Goal: Task Accomplishment & Management: Complete application form

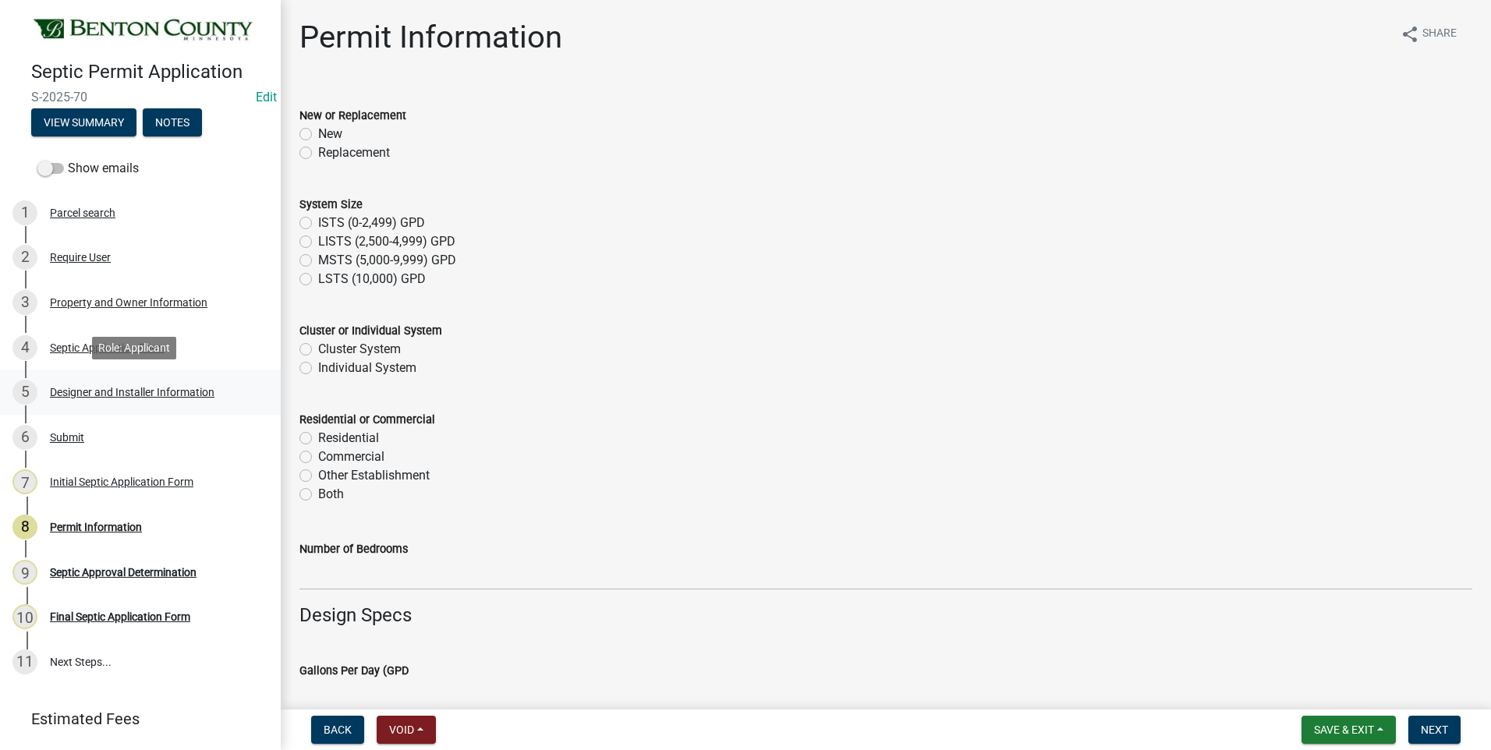
click at [119, 388] on div "Designer and Installer Information" at bounding box center [132, 392] width 165 height 11
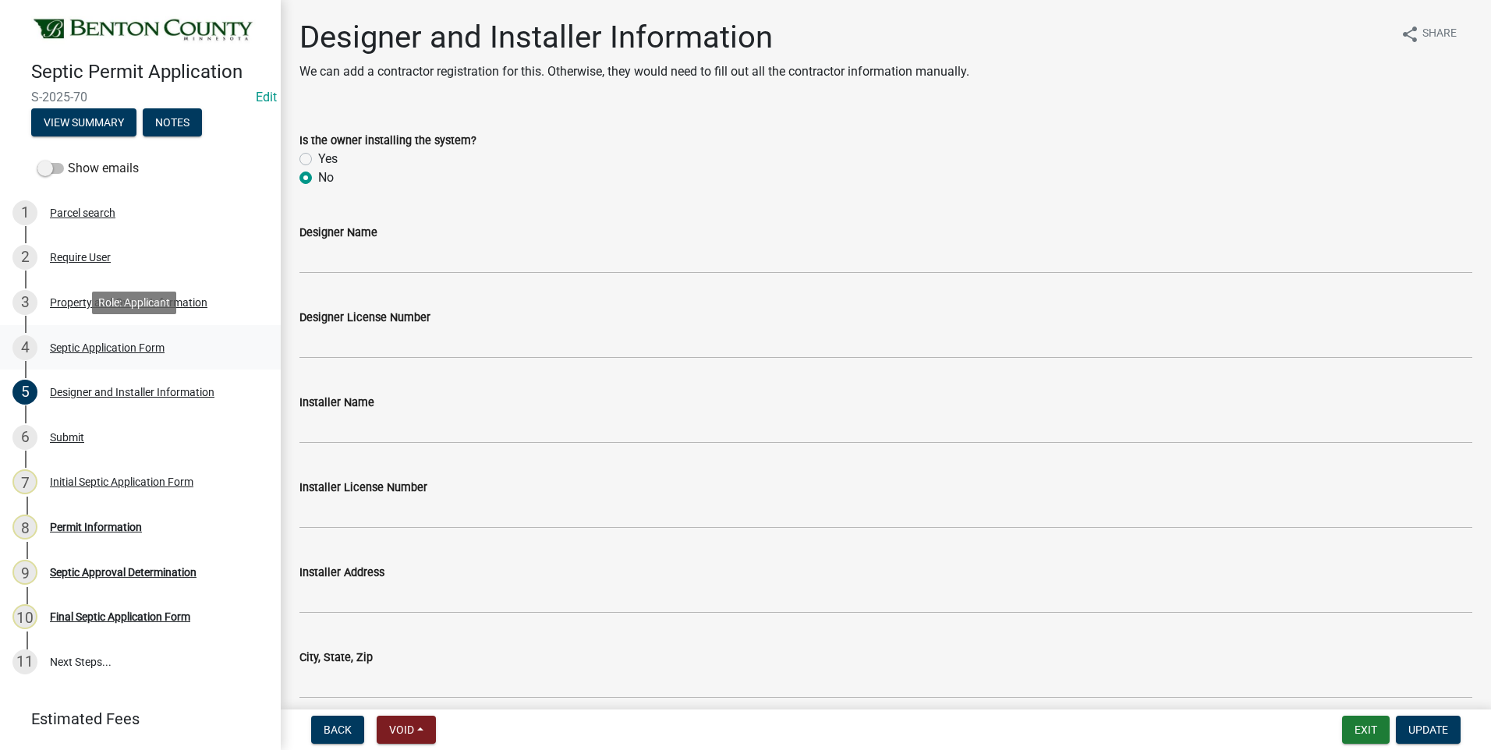
click at [126, 351] on div "Septic Application Form" at bounding box center [107, 347] width 115 height 11
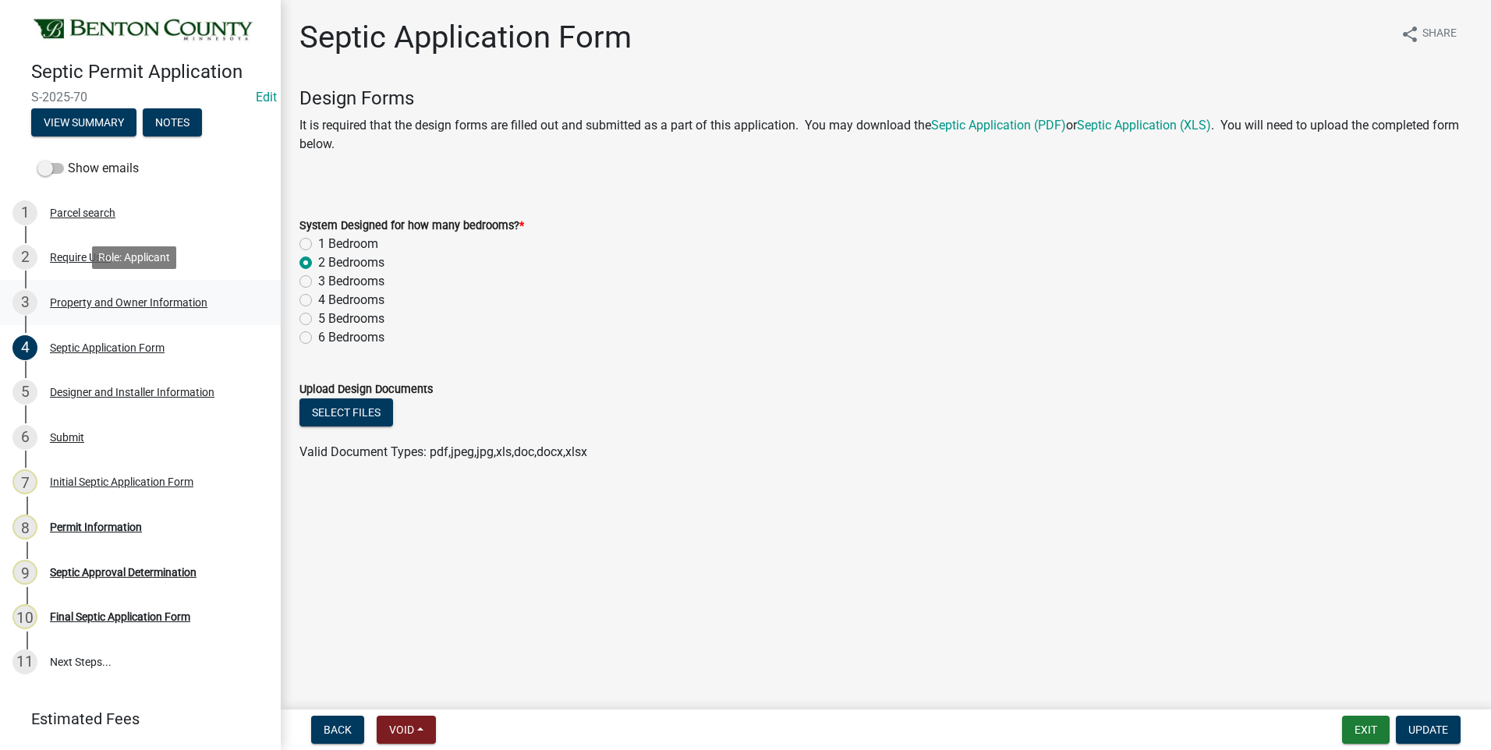
click at [83, 304] on div "Property and Owner Information" at bounding box center [129, 302] width 158 height 11
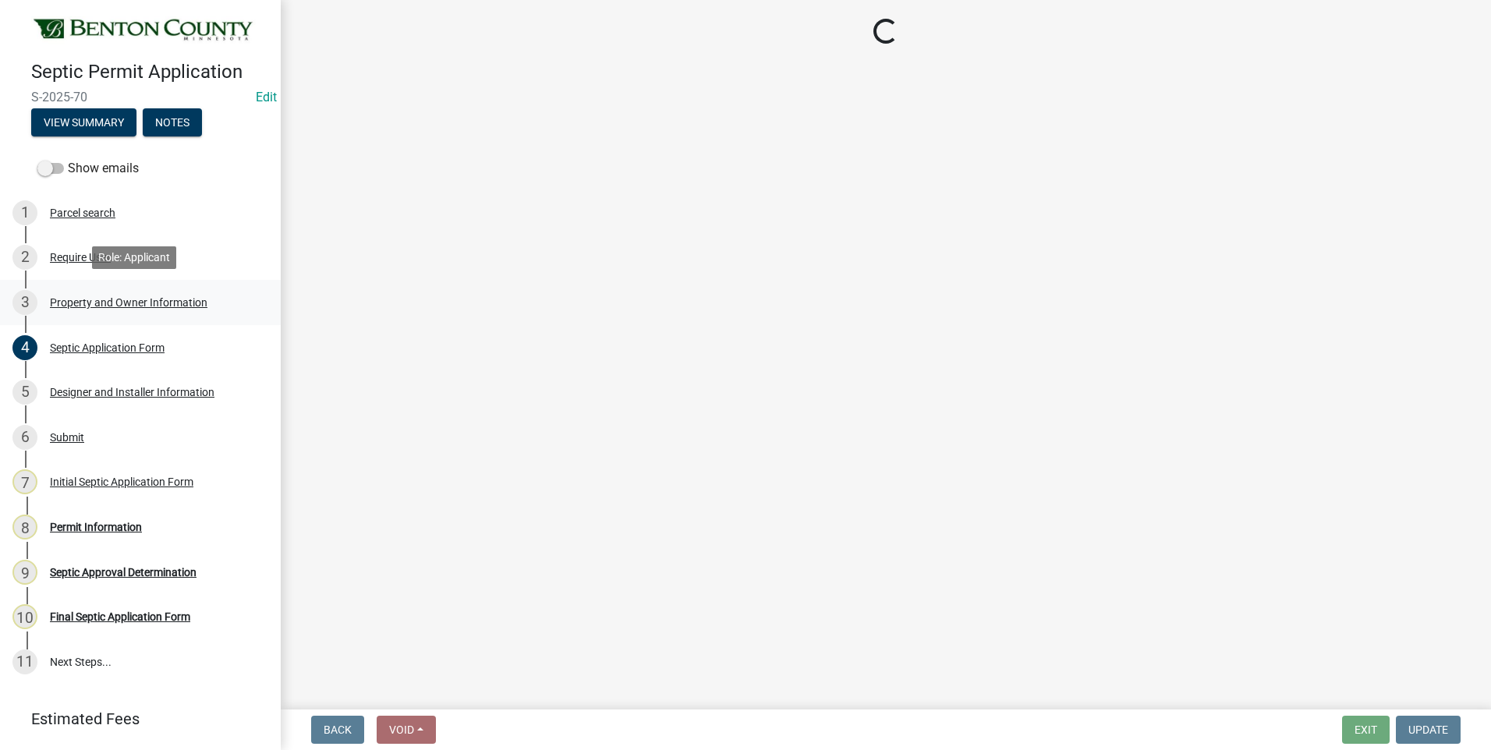
select select "3dace726-2193-4b77-872b-2fbbc186c502"
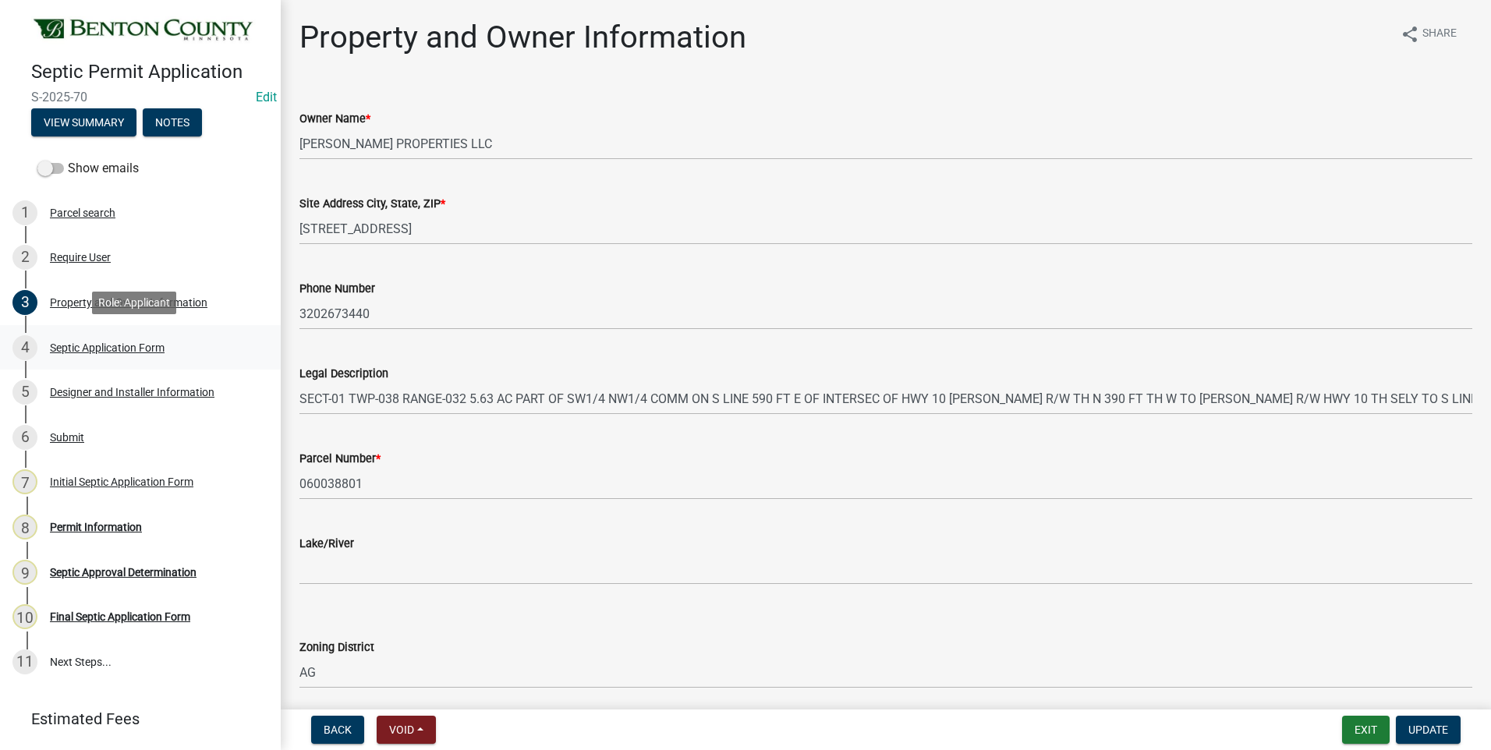
click at [152, 349] on div "Septic Application Form" at bounding box center [107, 347] width 115 height 11
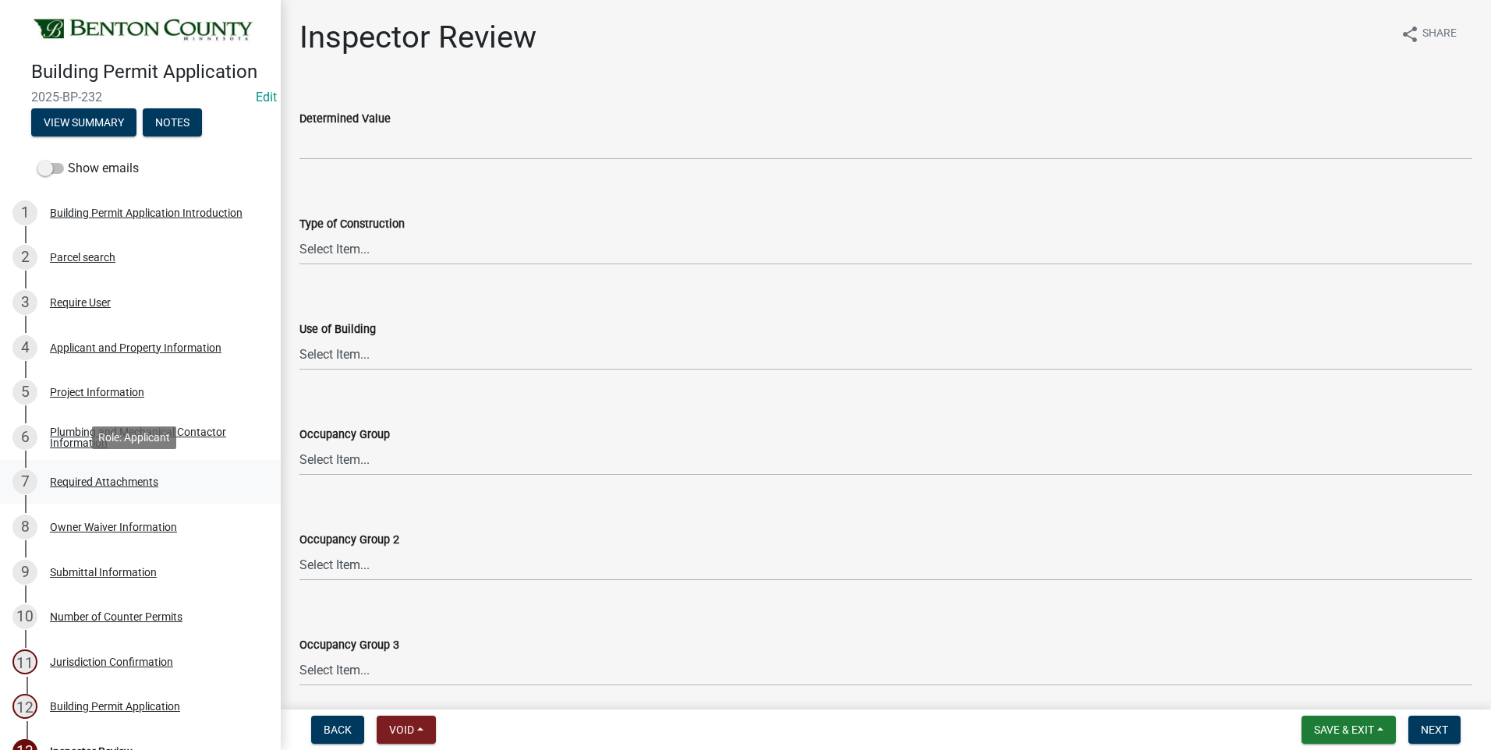
click at [126, 482] on div "Required Attachments" at bounding box center [104, 482] width 108 height 11
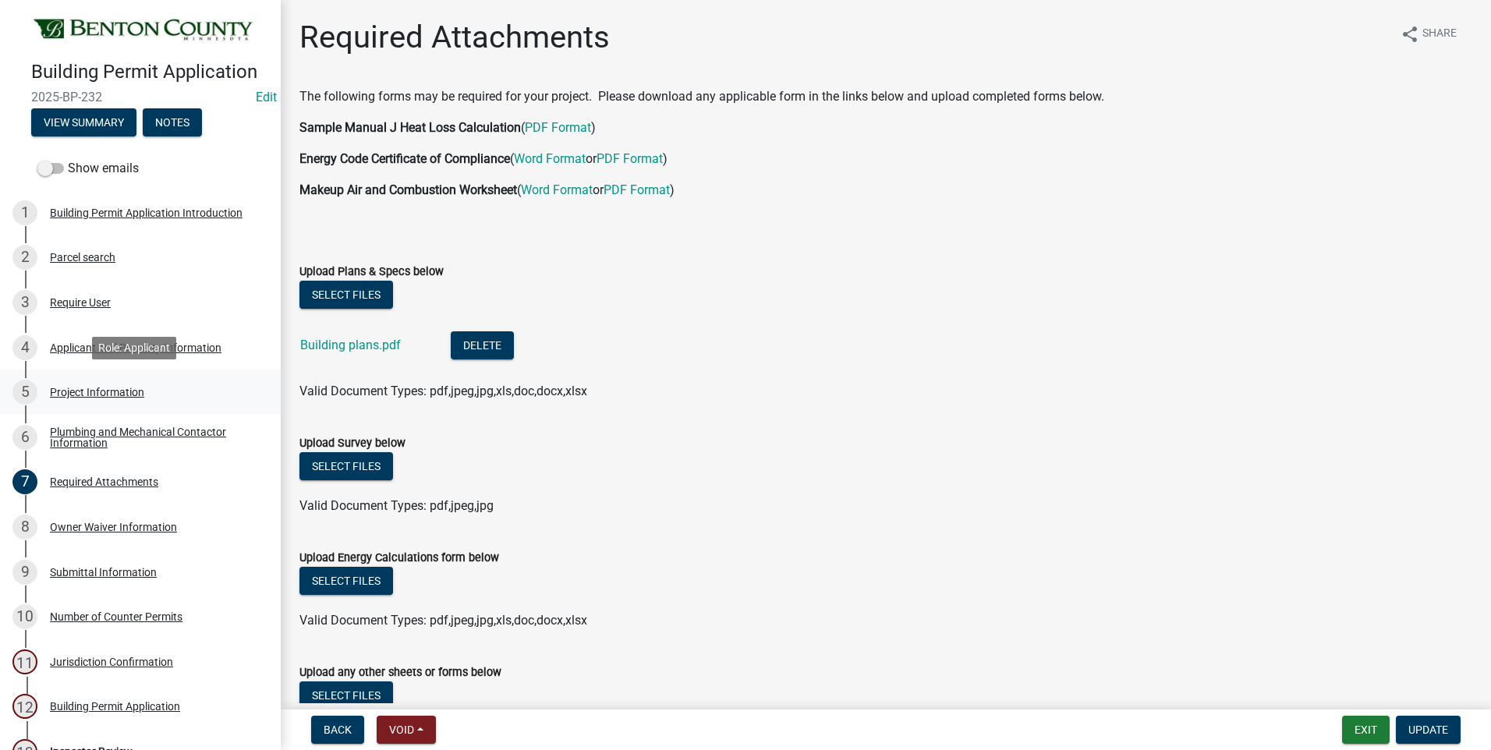
click at [80, 390] on div "Project Information" at bounding box center [97, 392] width 94 height 11
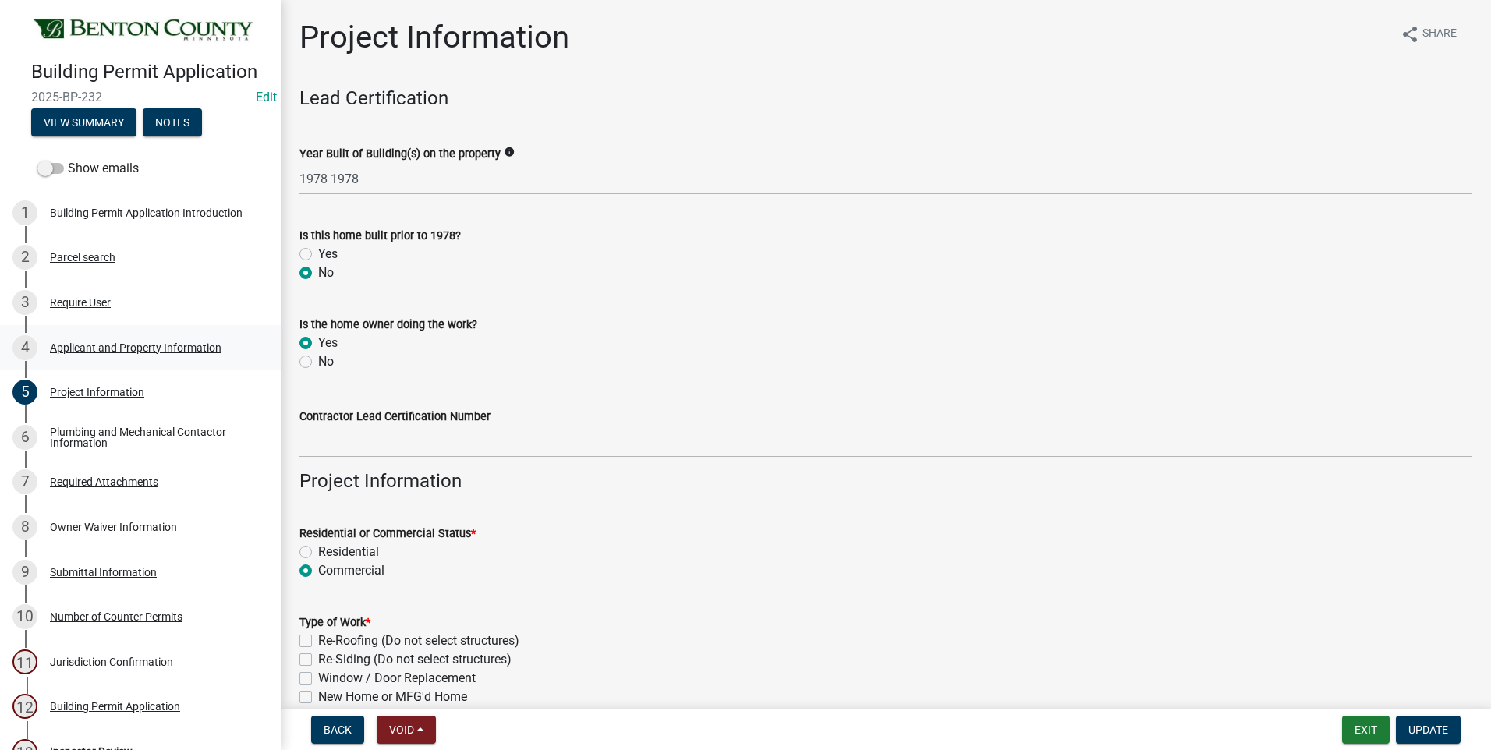
click at [92, 345] on div "Applicant and Property Information" at bounding box center [136, 347] width 172 height 11
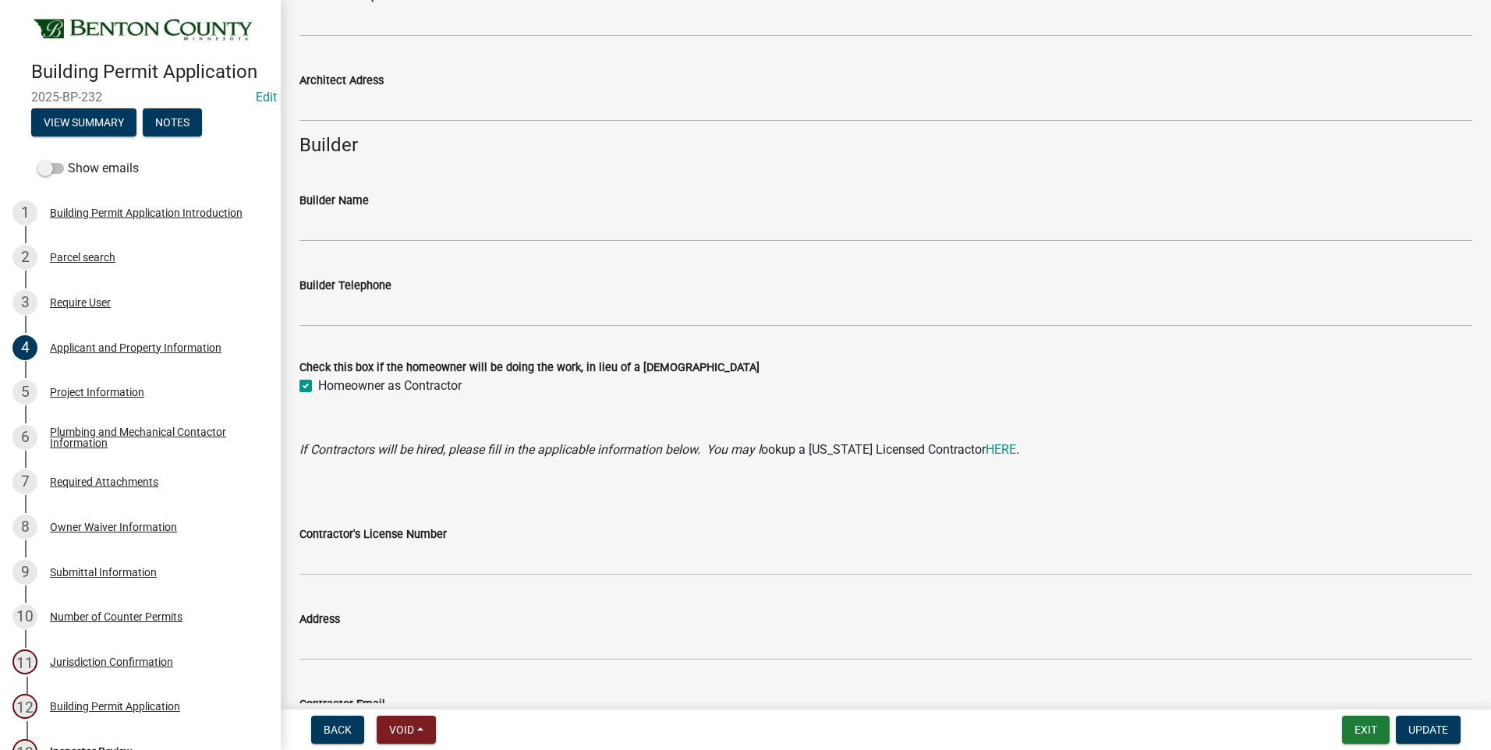
scroll to position [1363, 0]
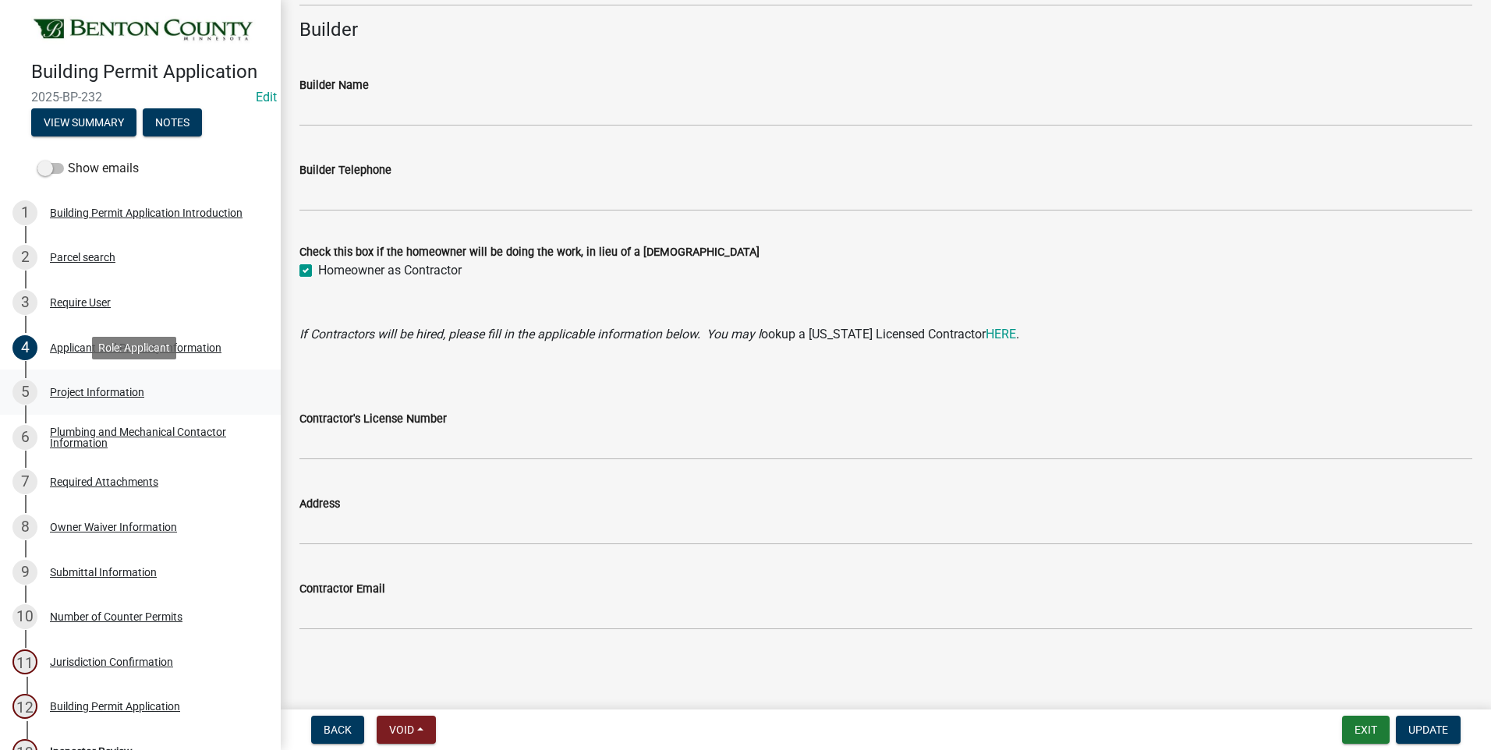
click at [98, 392] on div "Project Information" at bounding box center [97, 392] width 94 height 11
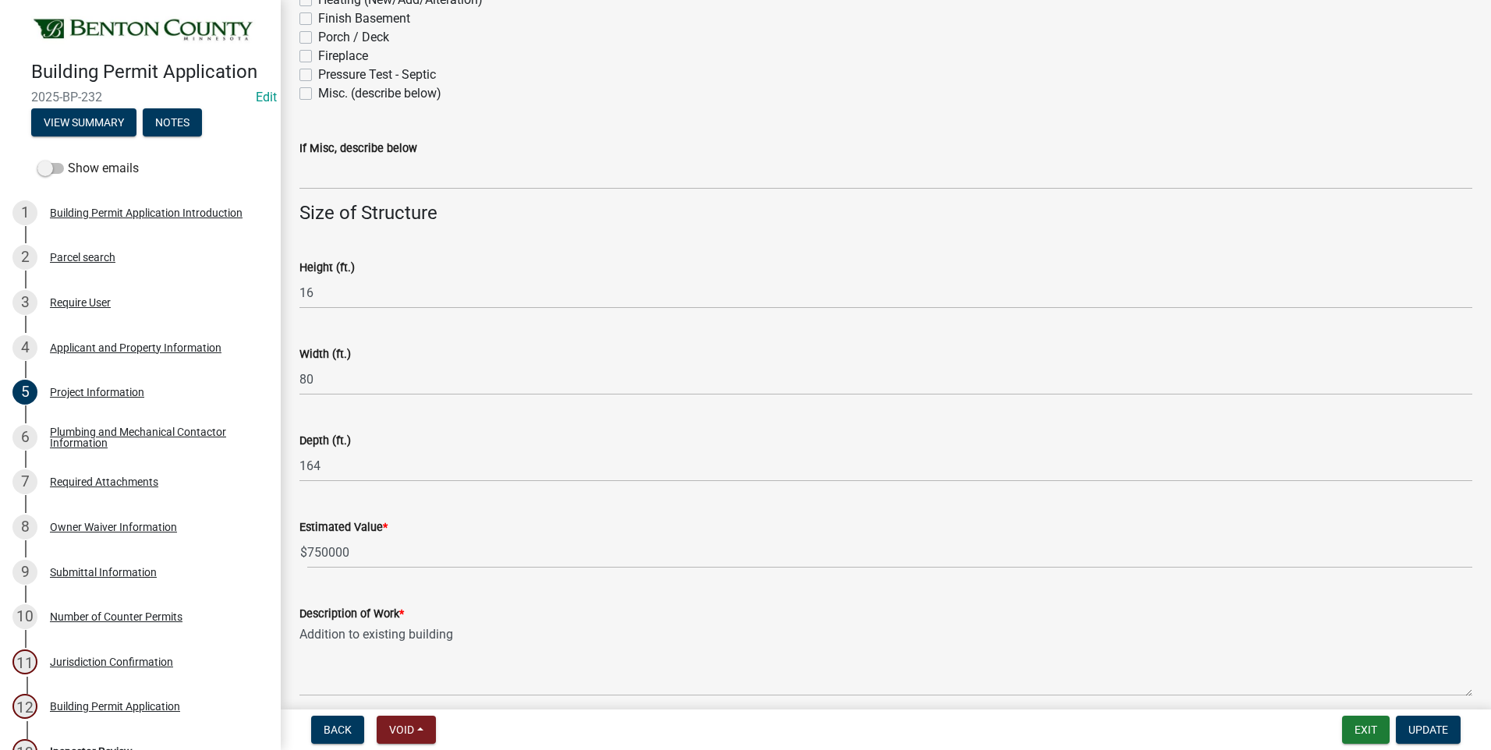
scroll to position [895, 0]
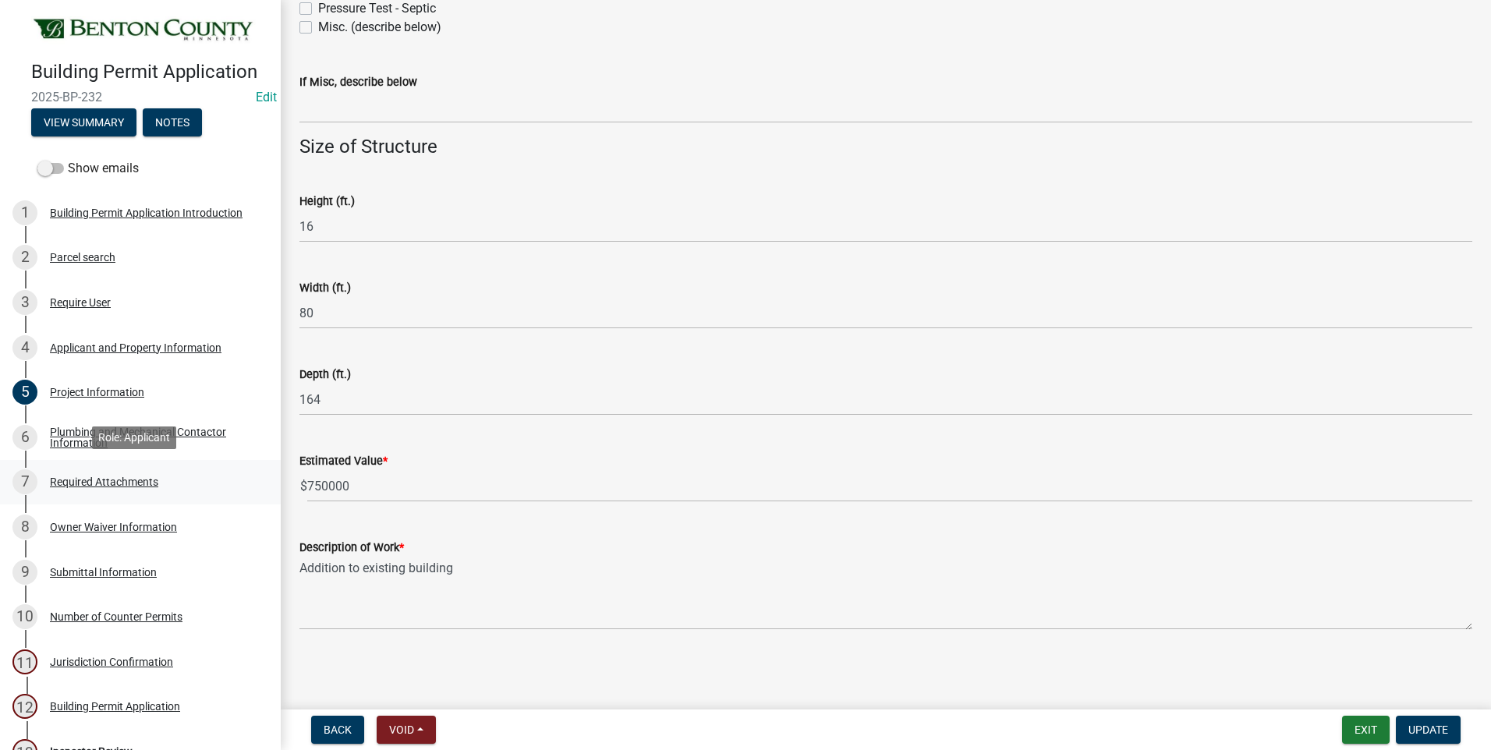
click at [113, 481] on div "Required Attachments" at bounding box center [104, 482] width 108 height 11
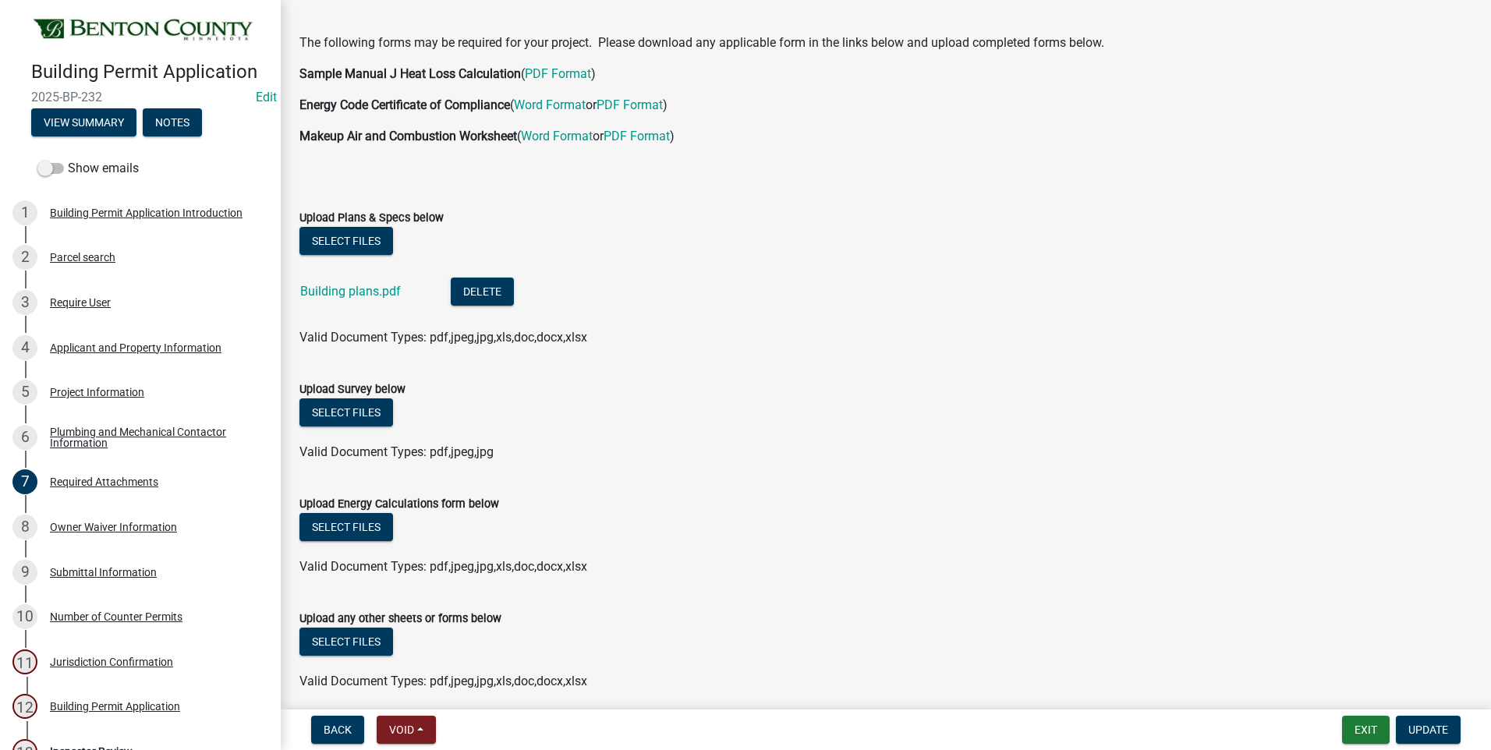
scroll to position [116, 0]
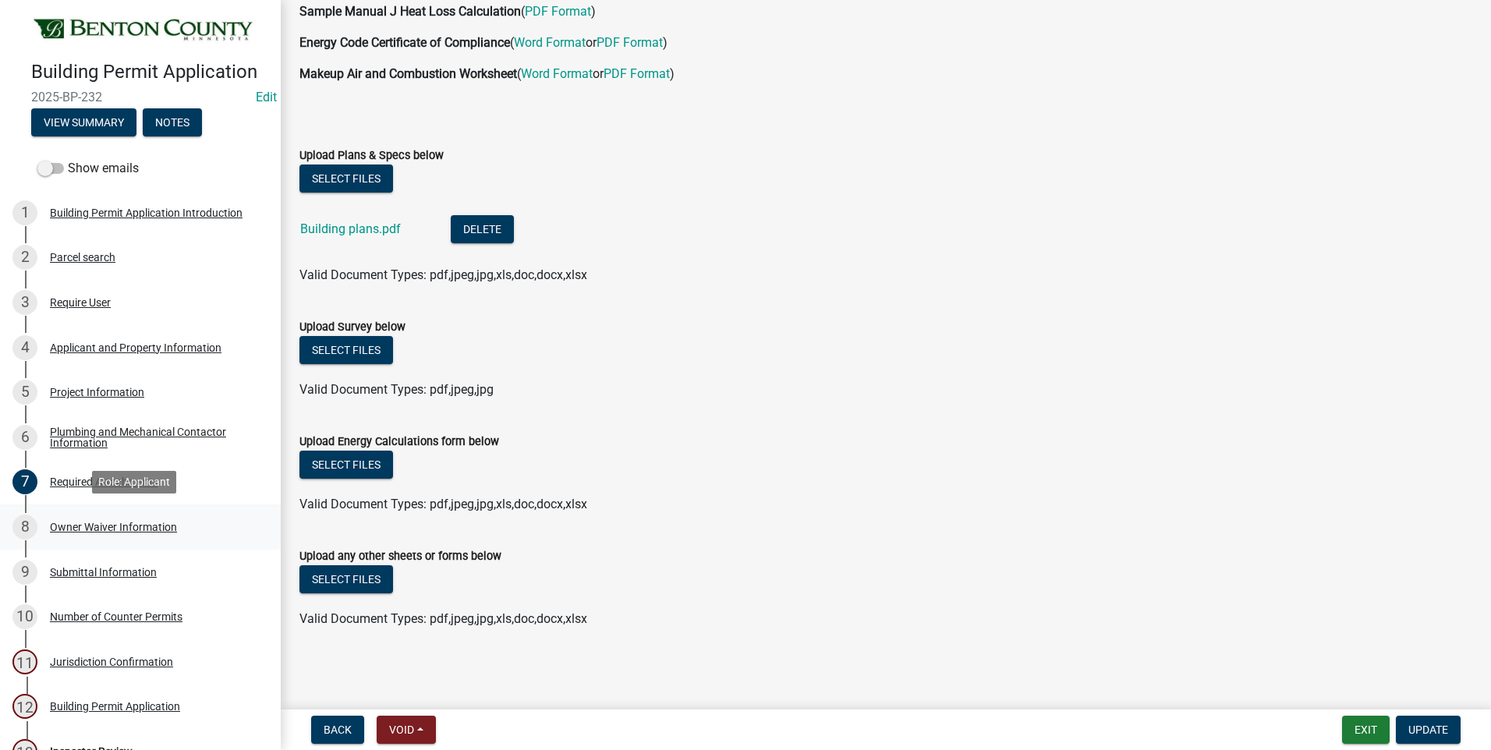
drag, startPoint x: 129, startPoint y: 521, endPoint x: 115, endPoint y: 538, distance: 22.7
click at [129, 522] on div "Owner Waiver Information" at bounding box center [113, 527] width 127 height 11
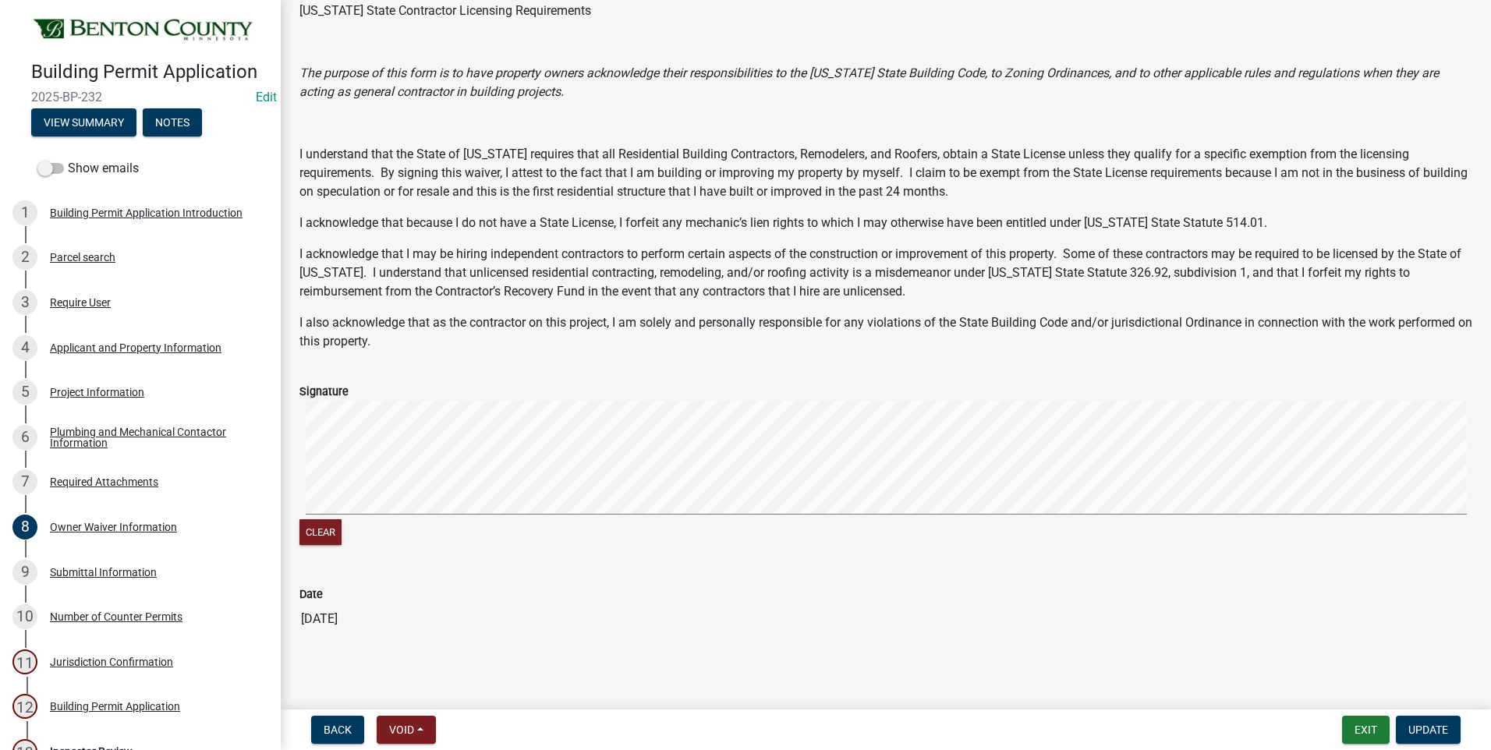
scroll to position [122, 0]
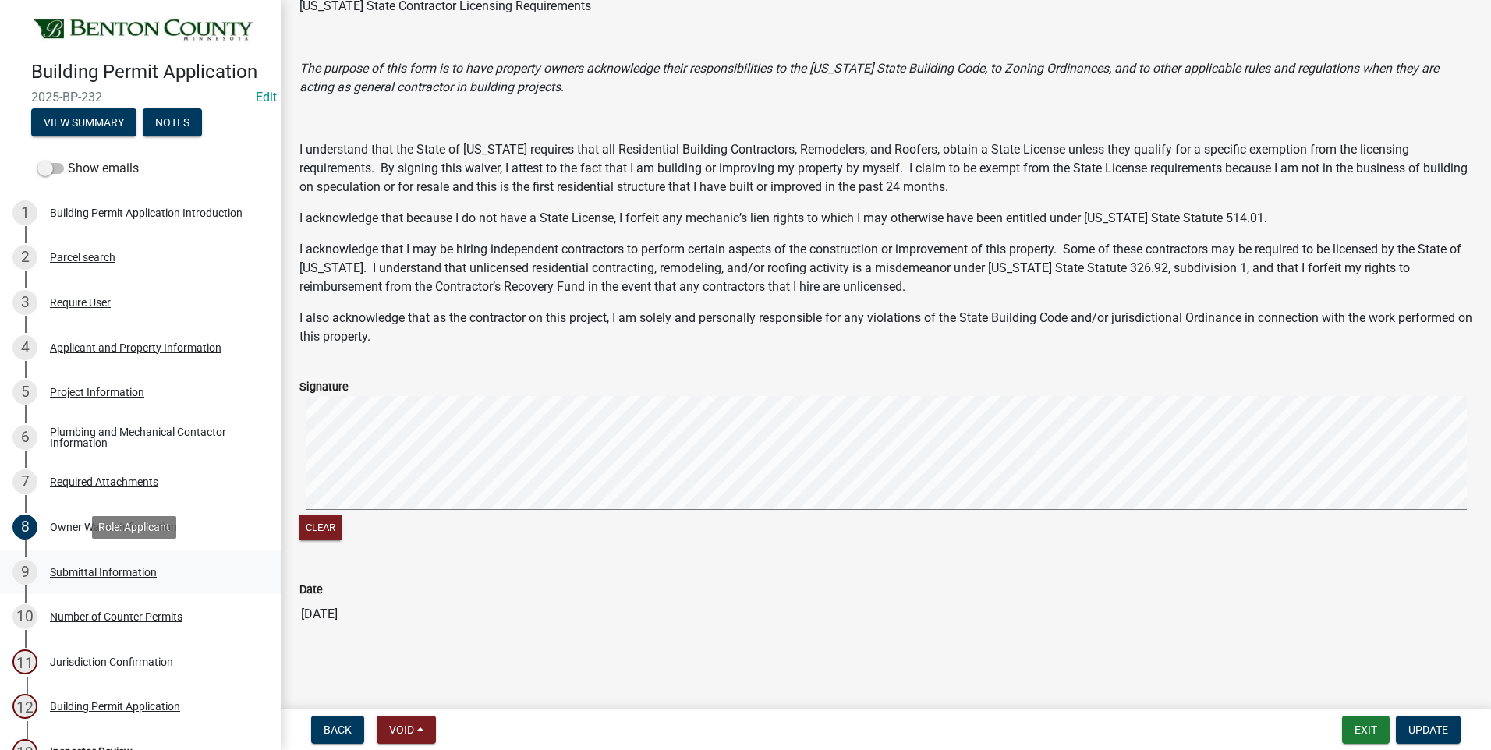
click at [136, 573] on div "Submittal Information" at bounding box center [103, 572] width 107 height 11
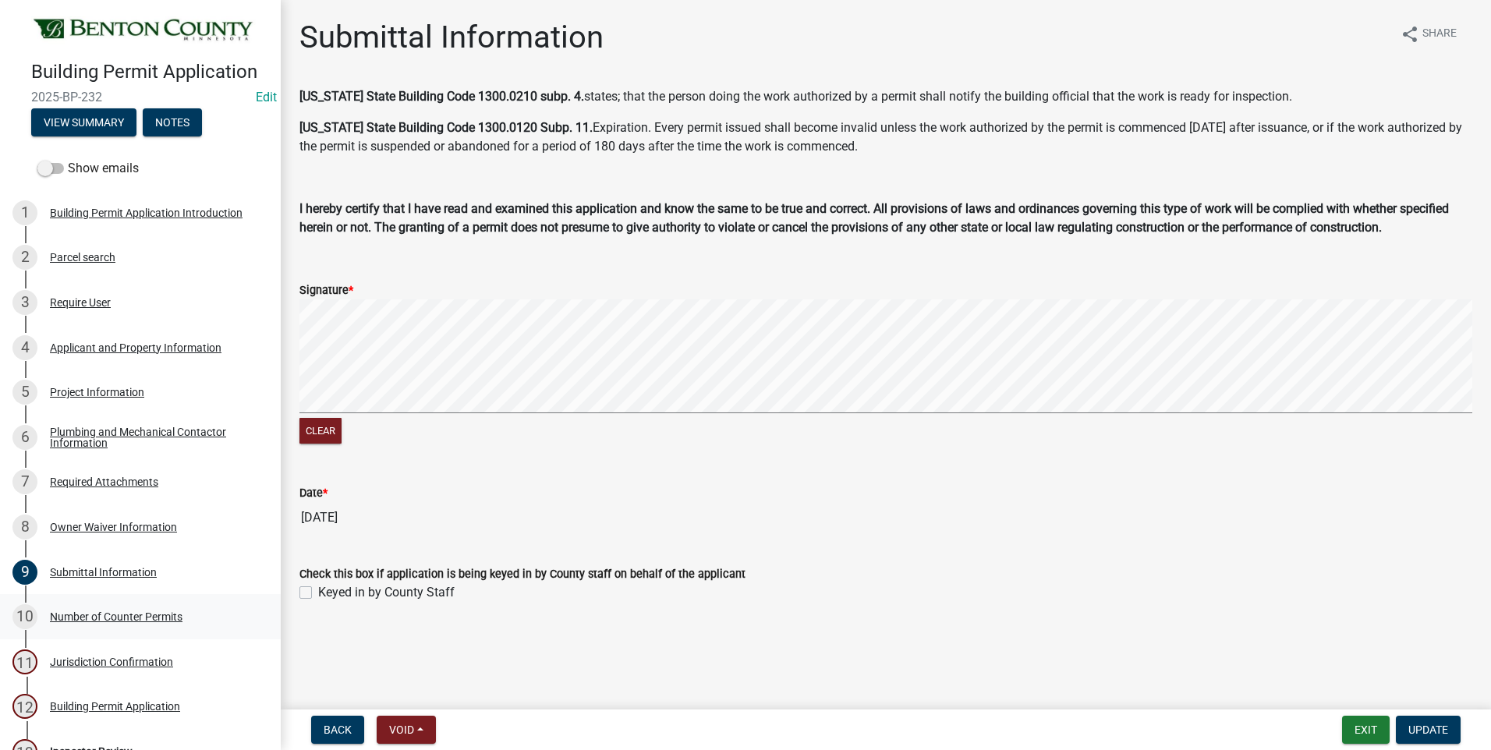
click at [153, 614] on div "Number of Counter Permits" at bounding box center [116, 617] width 133 height 11
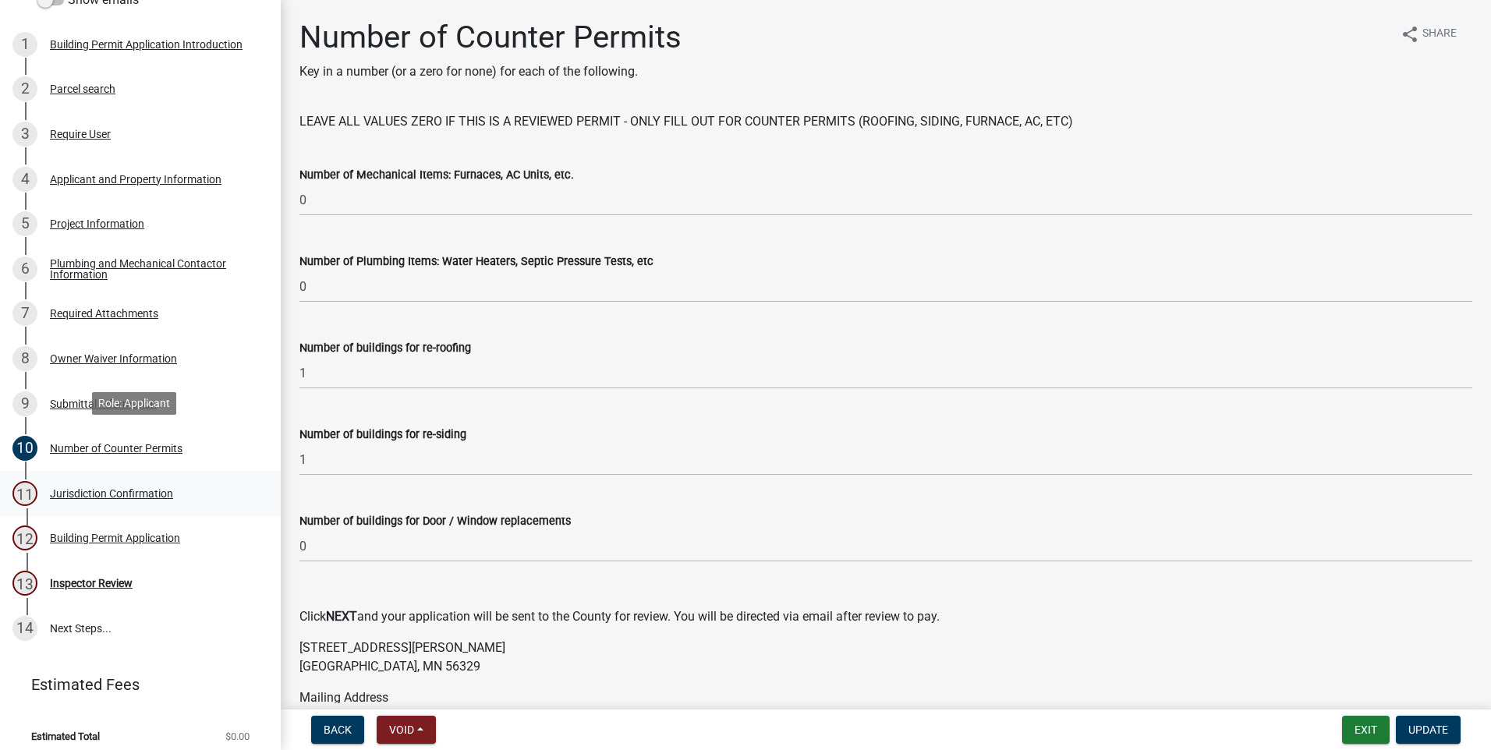
scroll to position [177, 0]
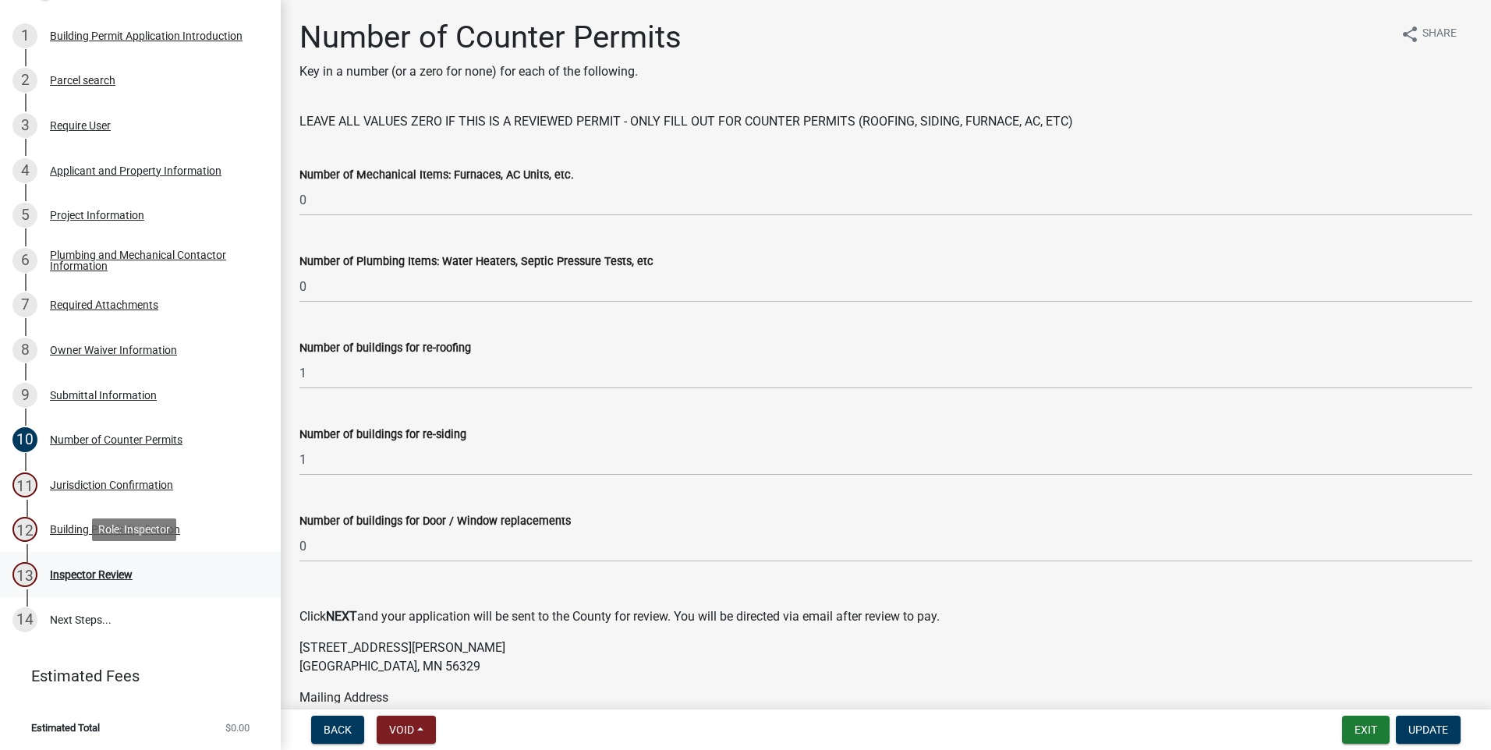
click at [86, 576] on div "Inspector Review" at bounding box center [91, 574] width 83 height 11
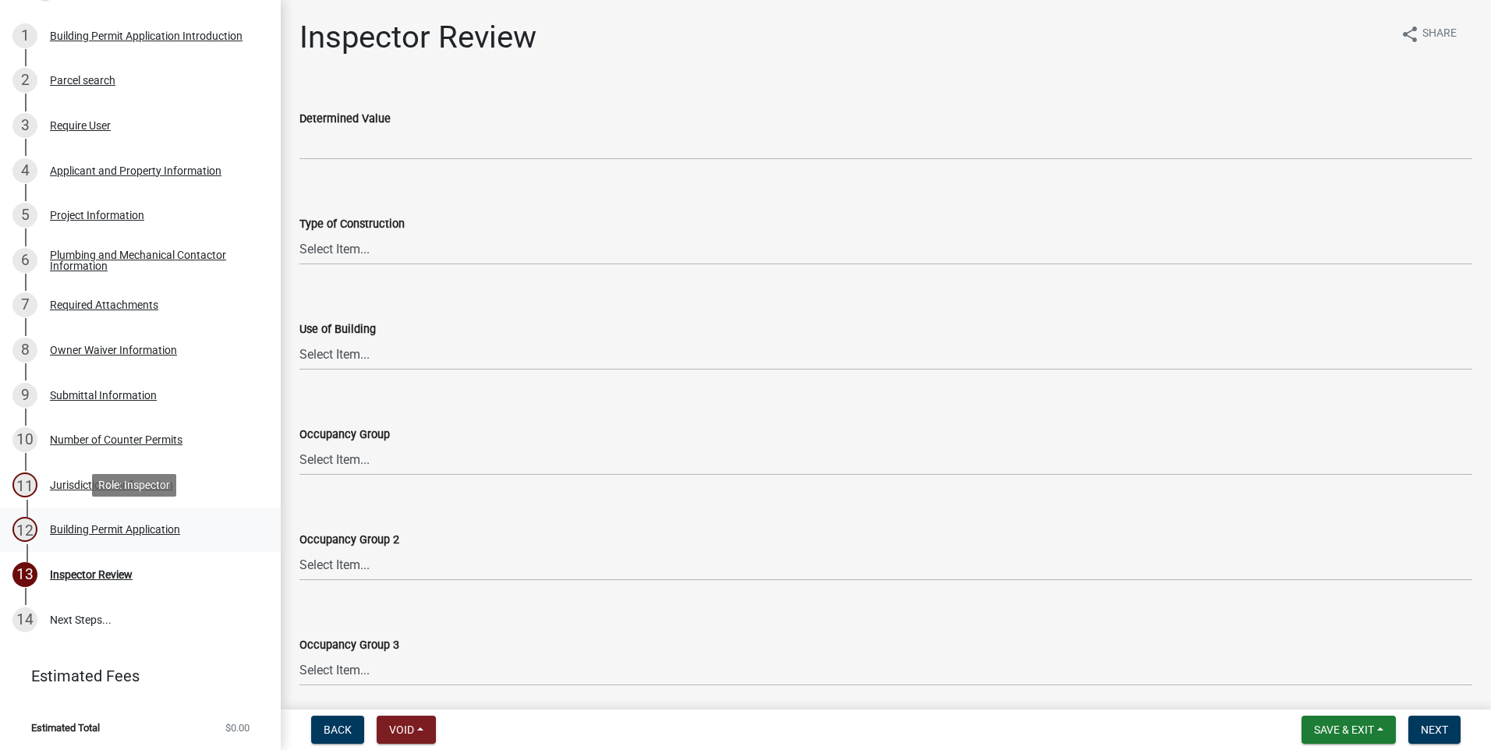
click at [59, 526] on div "Building Permit Application" at bounding box center [115, 529] width 130 height 11
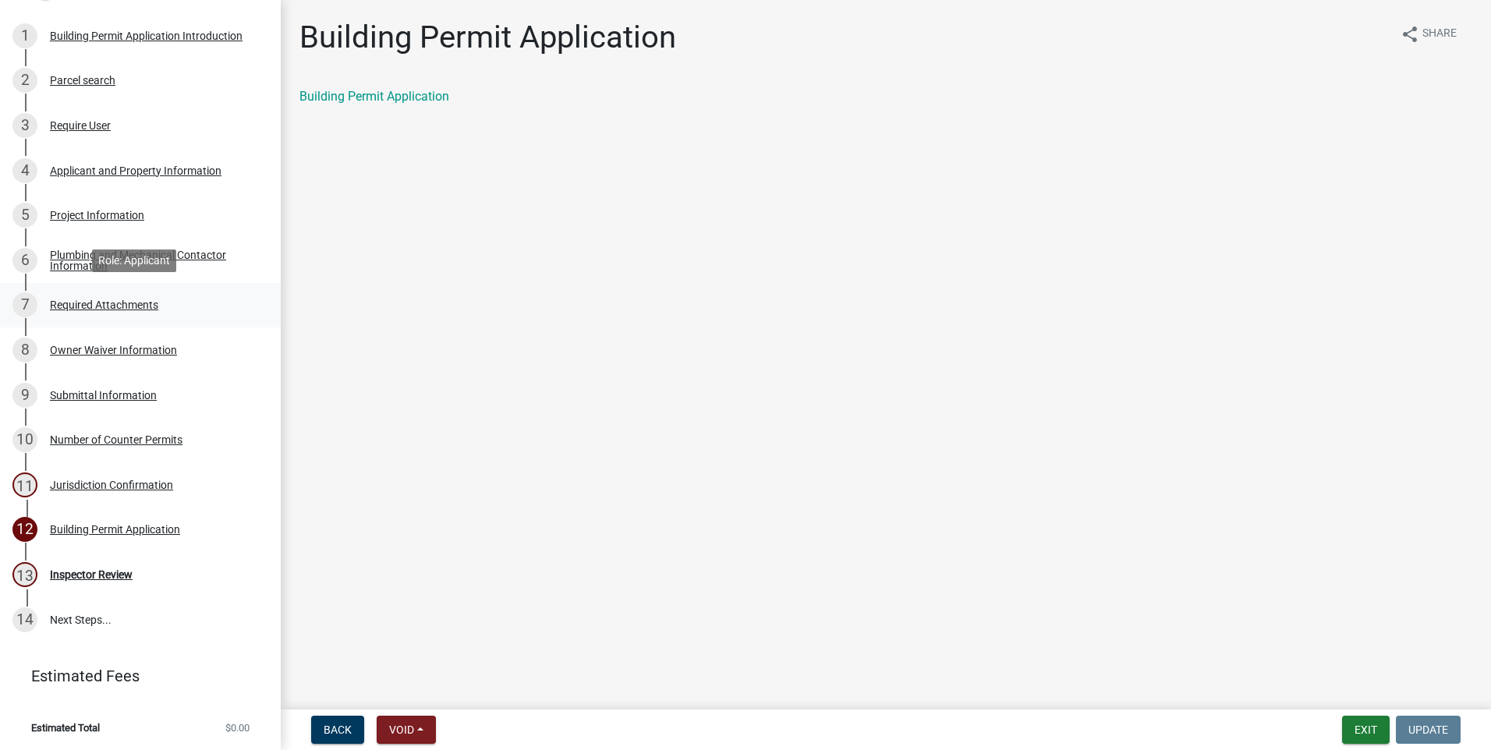
click at [80, 303] on div "Required Attachments" at bounding box center [104, 305] width 108 height 11
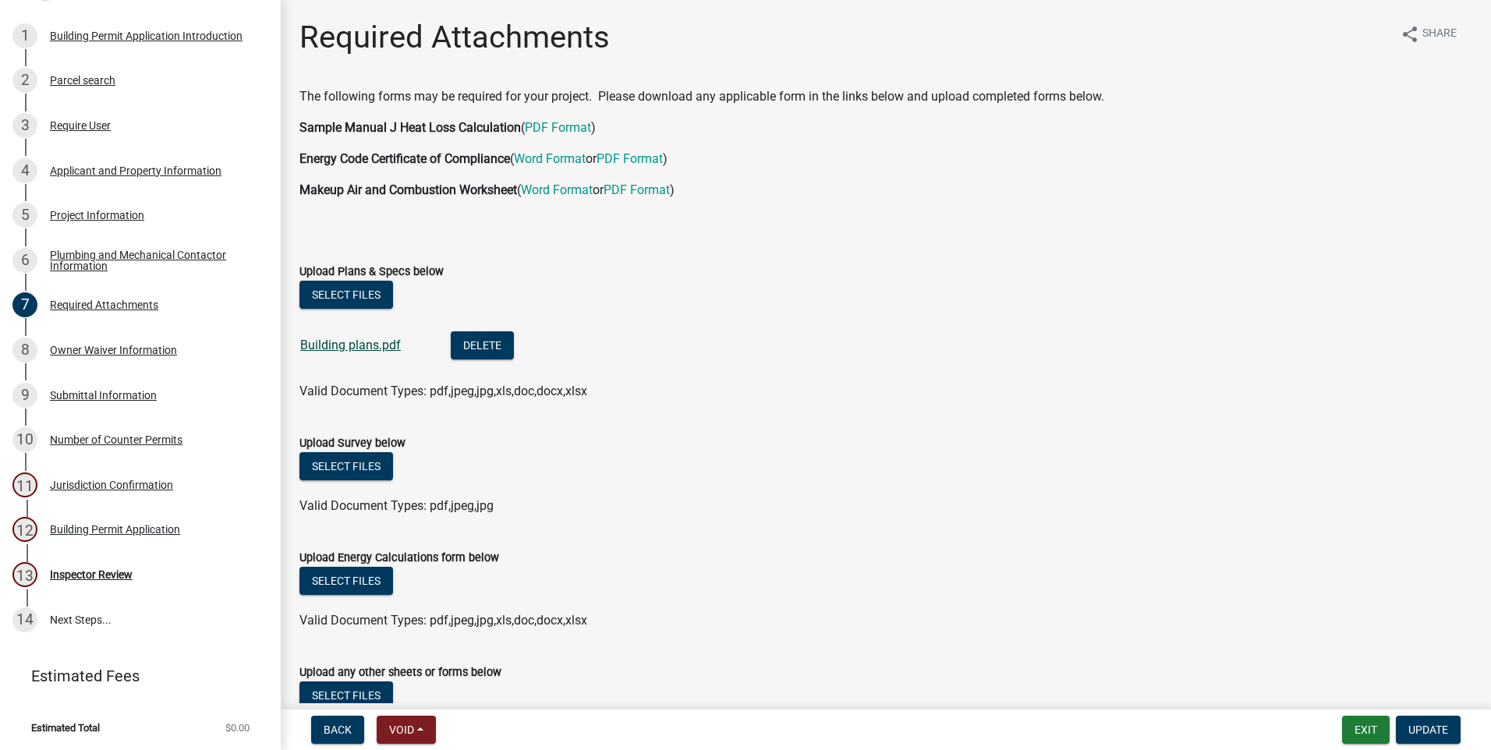
click at [335, 346] on link "Building plans.pdf" at bounding box center [350, 345] width 101 height 15
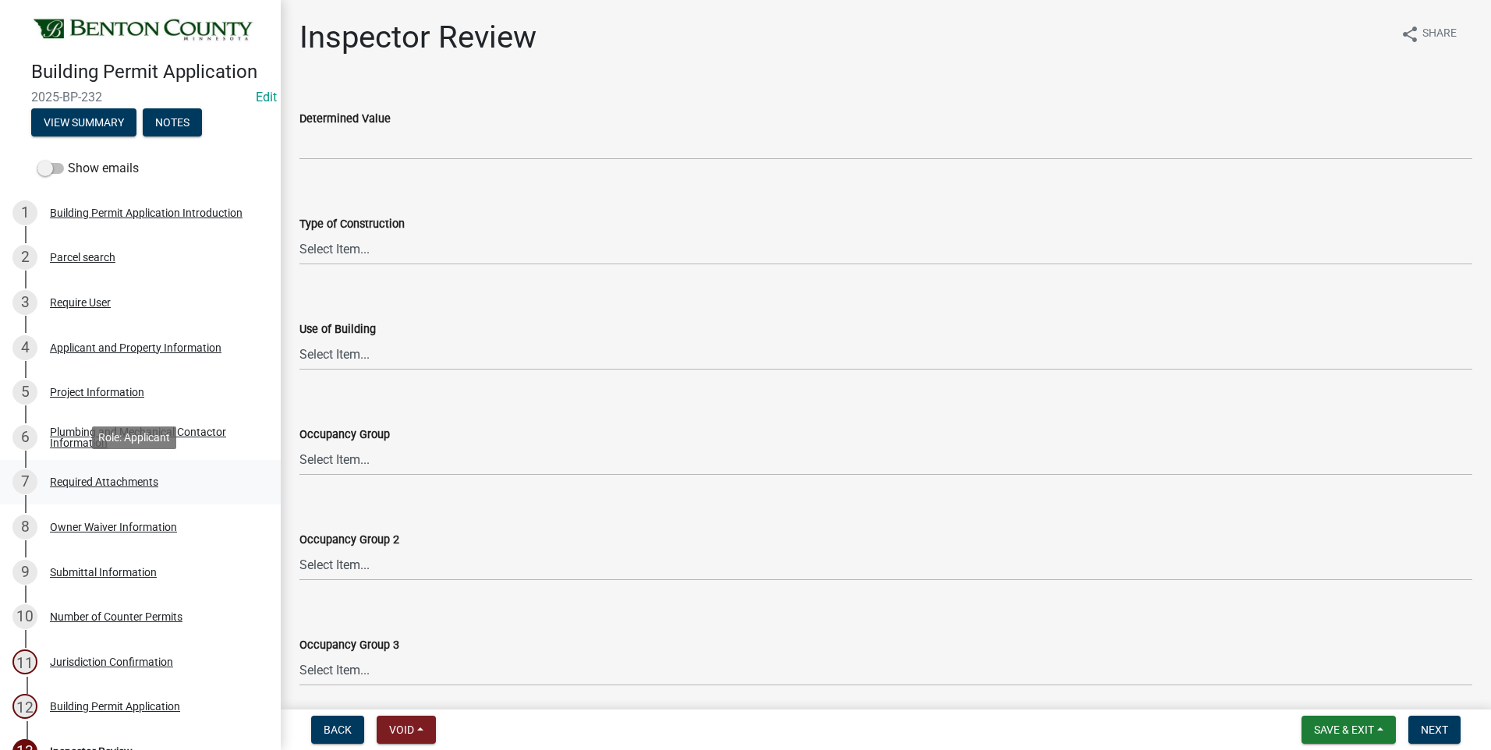
click at [108, 479] on div "Required Attachments" at bounding box center [104, 482] width 108 height 11
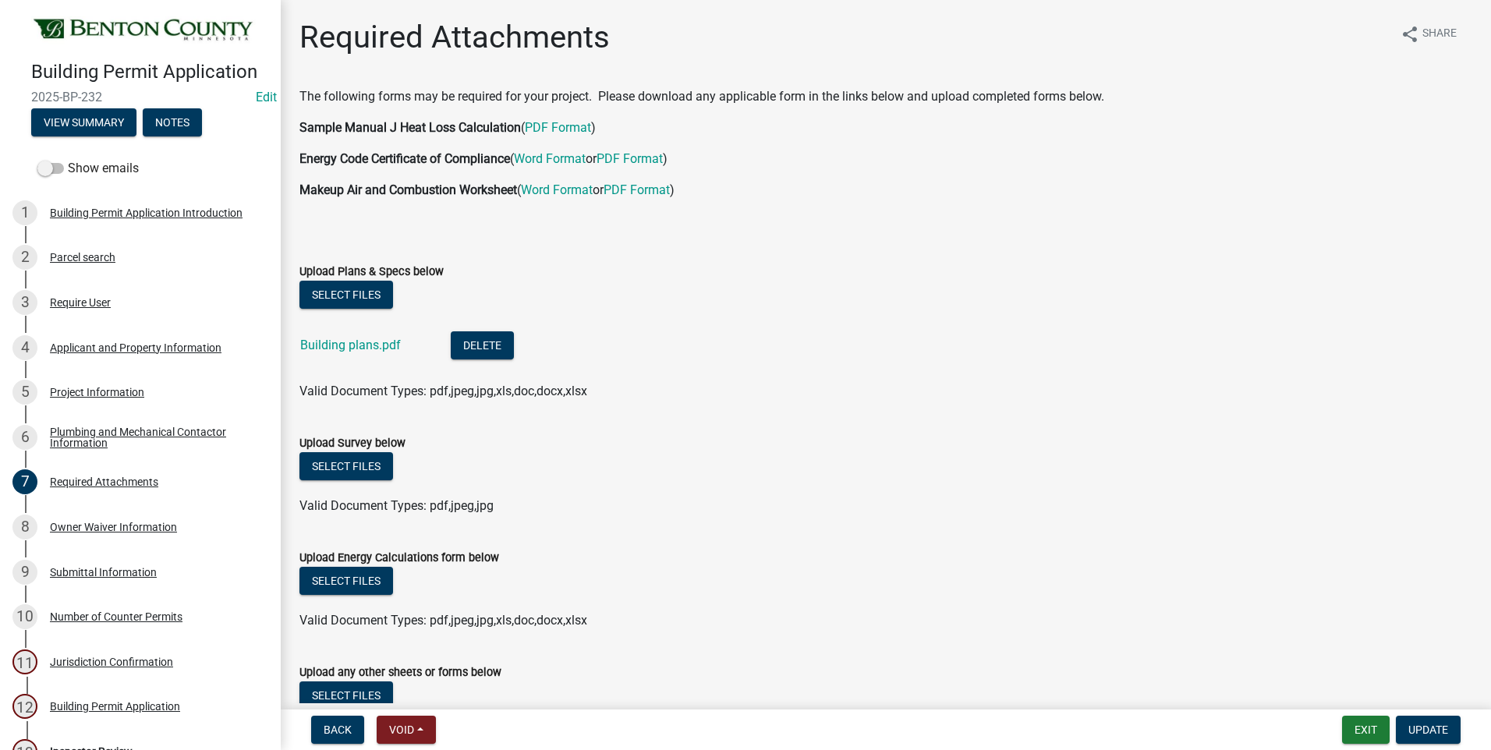
drag, startPoint x: 363, startPoint y: 342, endPoint x: 320, endPoint y: 354, distance: 45.4
